Goal: Find specific page/section: Find specific page/section

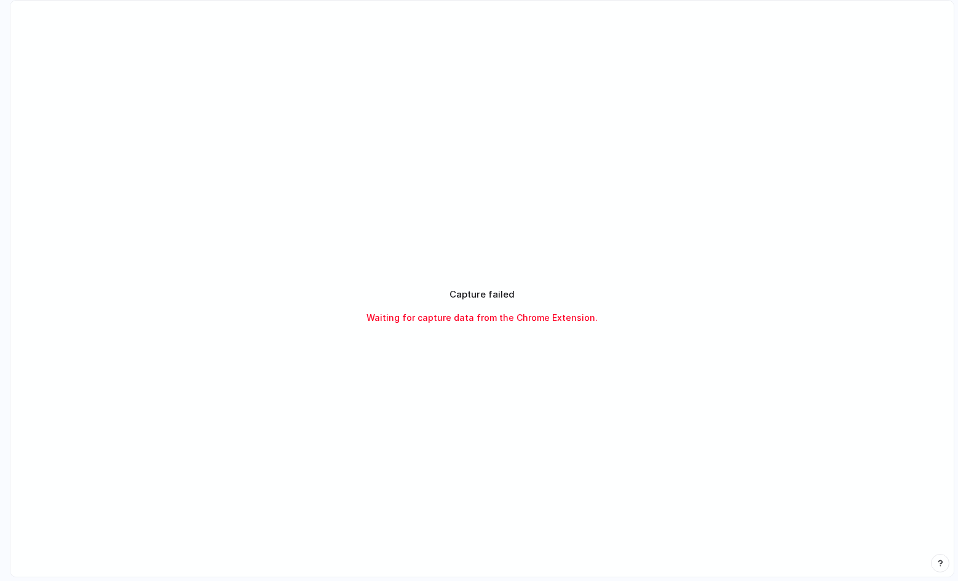
click at [586, 384] on div "Capture failed Waiting for capture data from the Chrome Extension." at bounding box center [481, 306] width 943 height 611
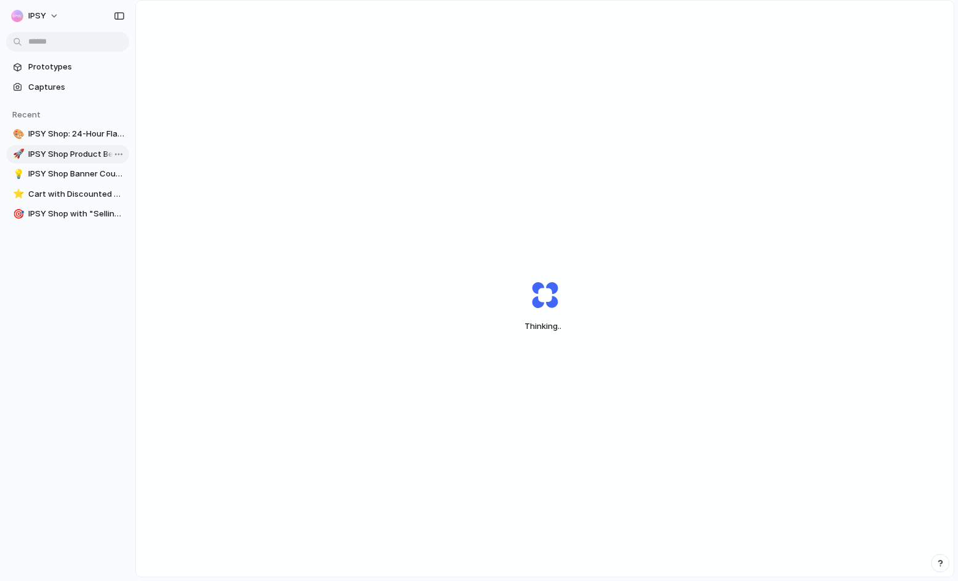
click at [70, 159] on span "IPSY Shop Product Benefits" at bounding box center [76, 154] width 96 height 12
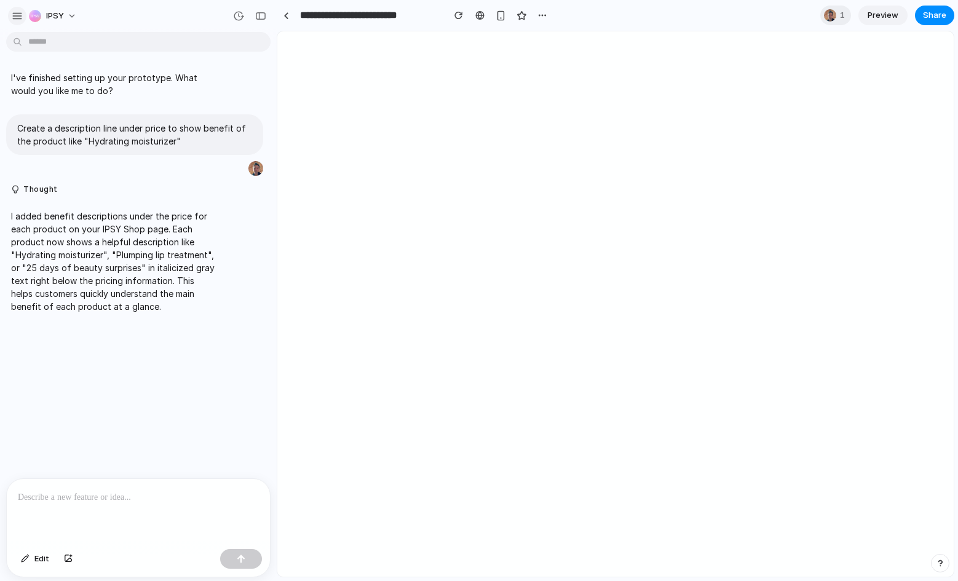
click at [14, 15] on div "button" at bounding box center [17, 15] width 11 height 11
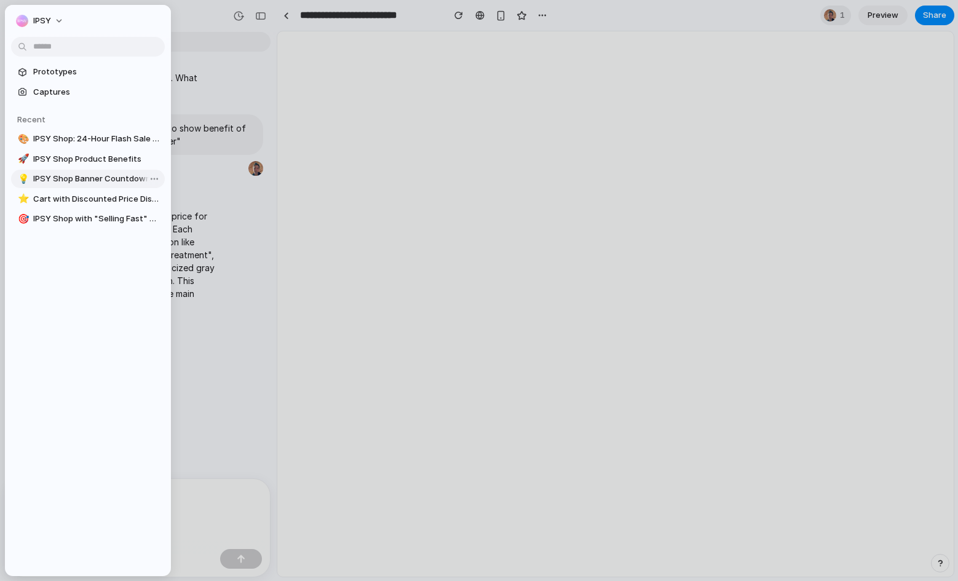
click at [81, 174] on span "IPSY Shop Banner Countdown" at bounding box center [96, 179] width 127 height 12
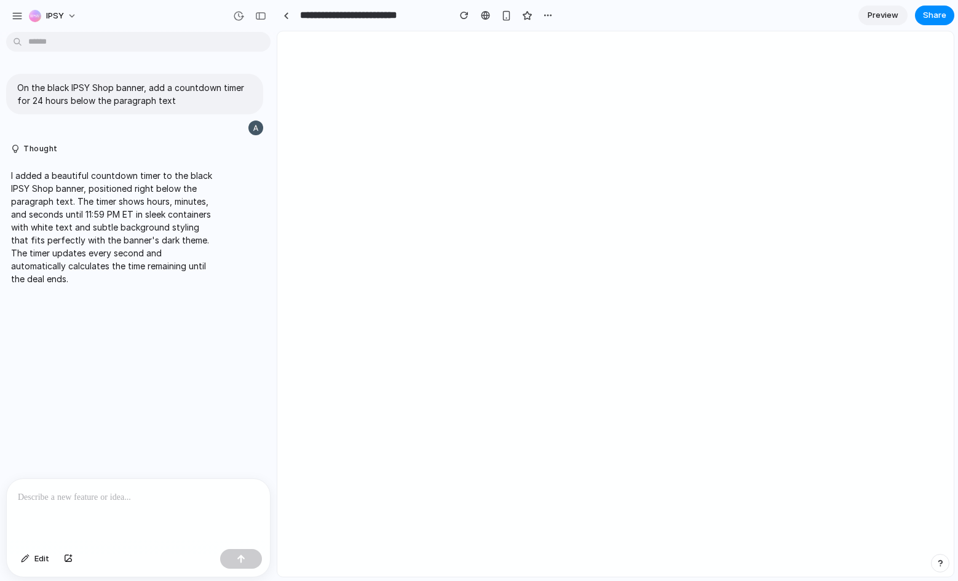
click at [801, 20] on section "**********" at bounding box center [616, 15] width 678 height 31
click at [146, 349] on div "On the black IPSY Shop banner, add a countdown timer for 24 hours below the par…" at bounding box center [134, 258] width 269 height 442
click at [2, 18] on div "IPSY" at bounding box center [138, 15] width 277 height 30
click at [18, 18] on div "button" at bounding box center [17, 15] width 11 height 11
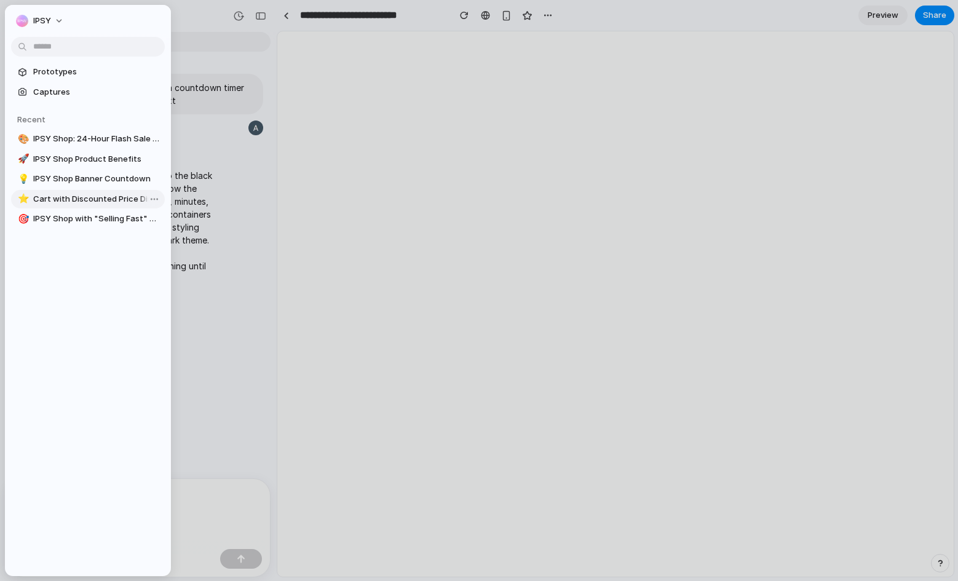
click at [108, 198] on span "Cart with Discounted Price Display" at bounding box center [96, 199] width 127 height 12
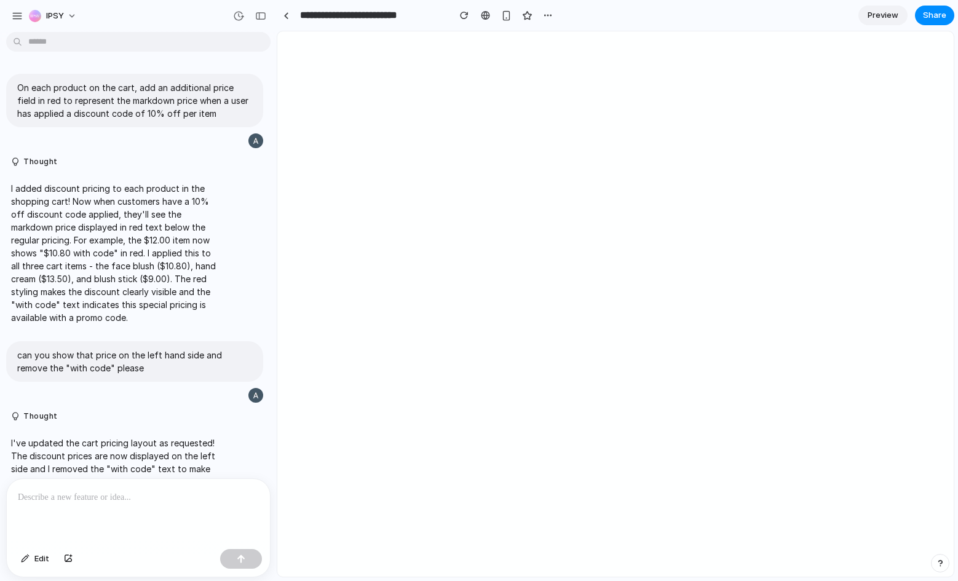
type input "**********"
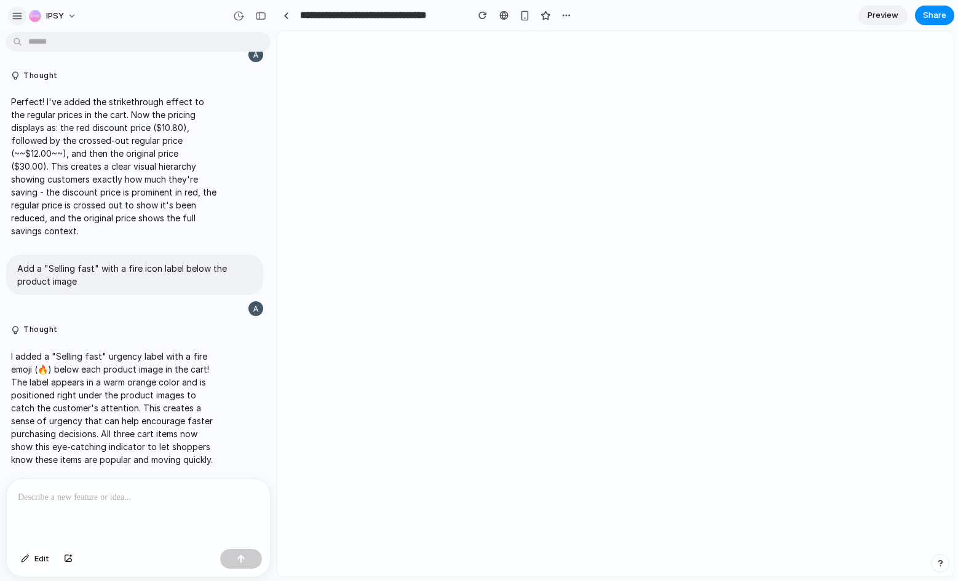
click at [18, 14] on div "button" at bounding box center [17, 15] width 11 height 11
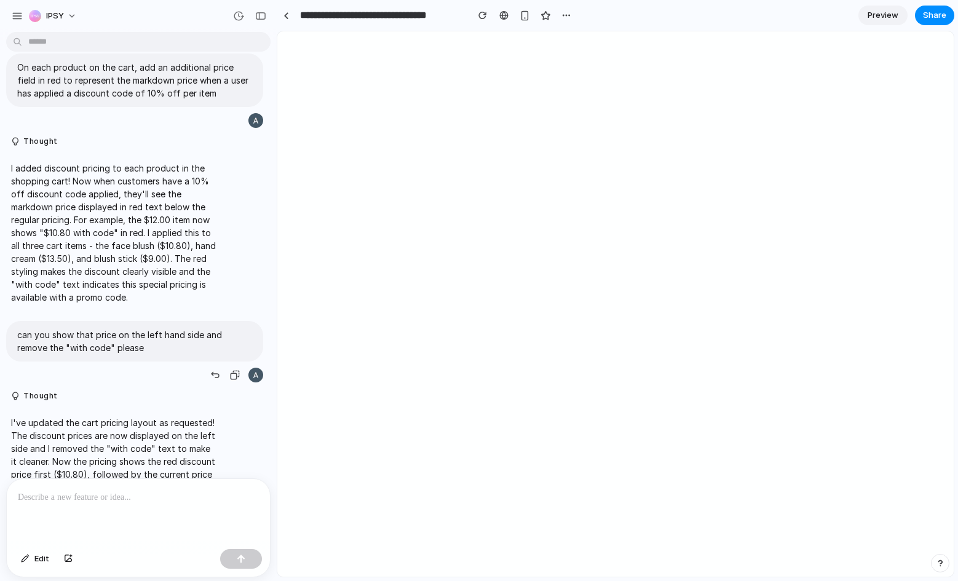
scroll to position [20, 0]
